Goal: Navigation & Orientation: Find specific page/section

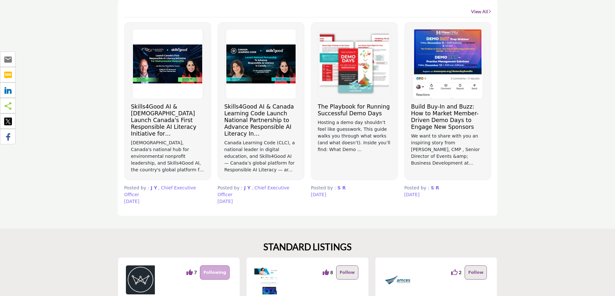
scroll to position [354, 0]
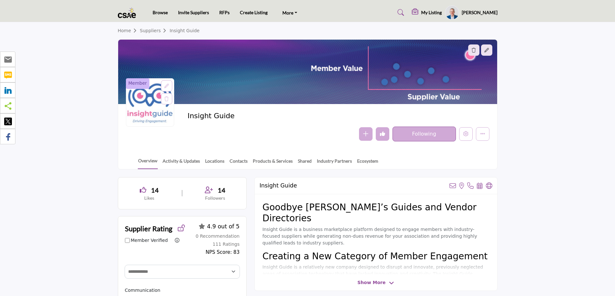
click at [131, 15] on img at bounding box center [129, 12] width 22 height 11
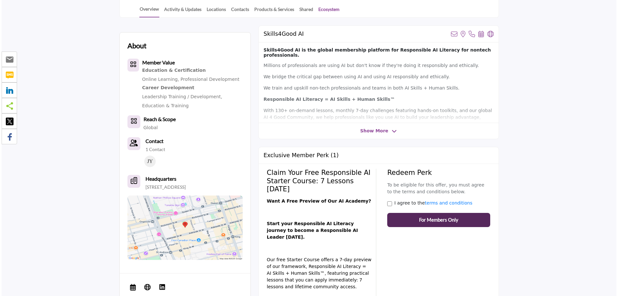
scroll to position [129, 0]
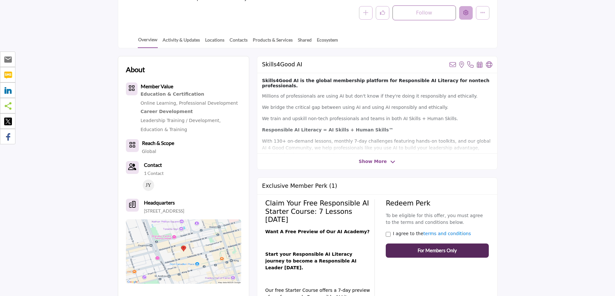
click at [464, 14] on icon "Edit company" at bounding box center [465, 12] width 5 height 5
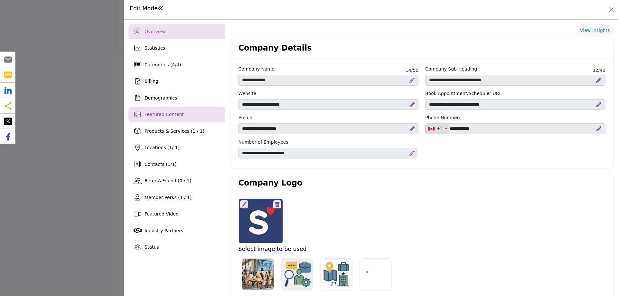
click at [160, 114] on span "Featured Content" at bounding box center [164, 114] width 39 height 5
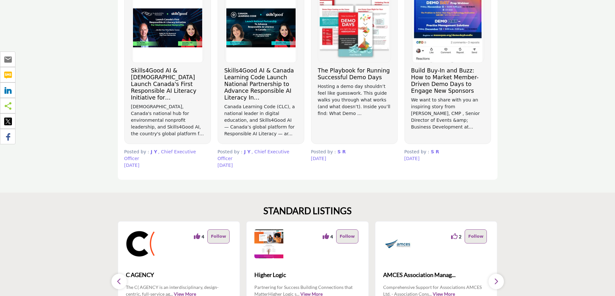
scroll to position [354, 0]
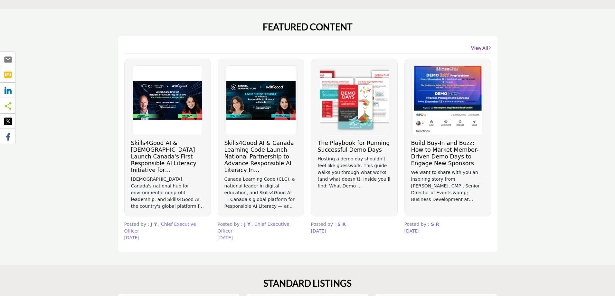
click at [480, 47] on link "View All" at bounding box center [481, 48] width 20 height 6
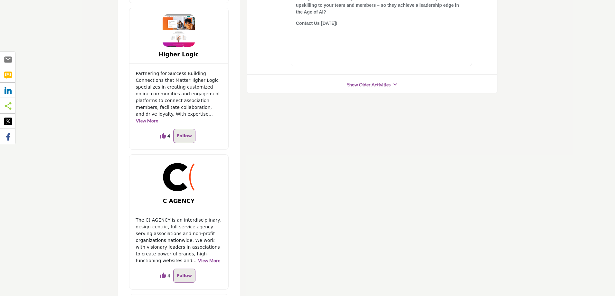
scroll to position [225, 0]
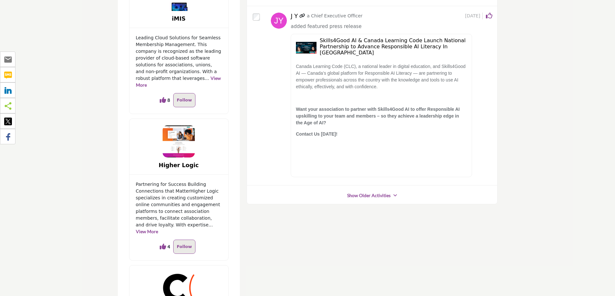
click at [372, 195] on link "Show Older Activities" at bounding box center [368, 195] width 43 height 6
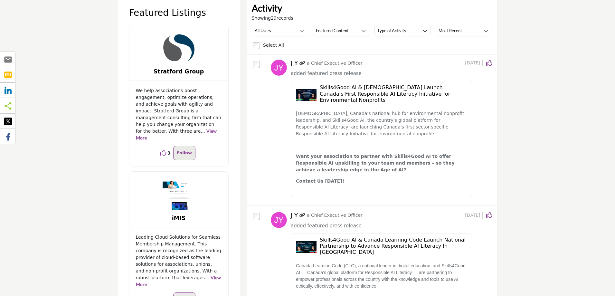
scroll to position [0, 0]
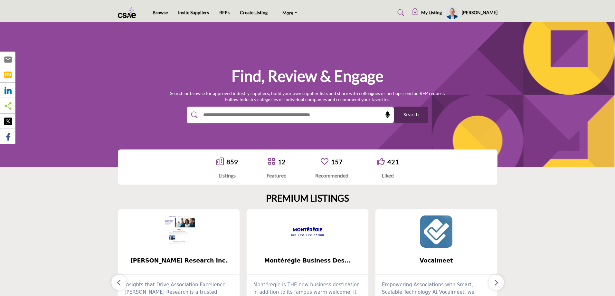
scroll to position [354, 0]
